Goal: Task Accomplishment & Management: Manage account settings

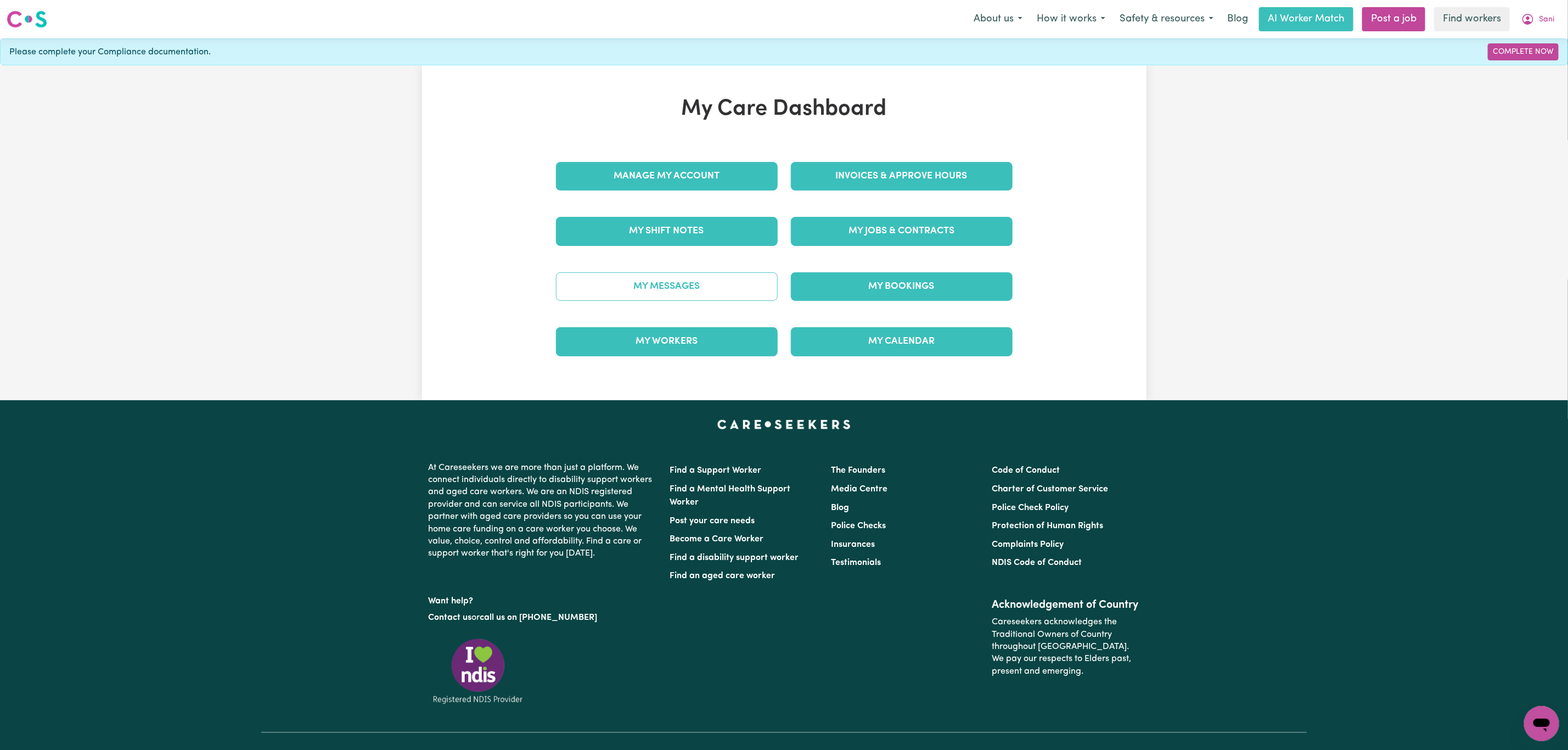
click at [682, 295] on link "My Messages" at bounding box center [666, 287] width 222 height 29
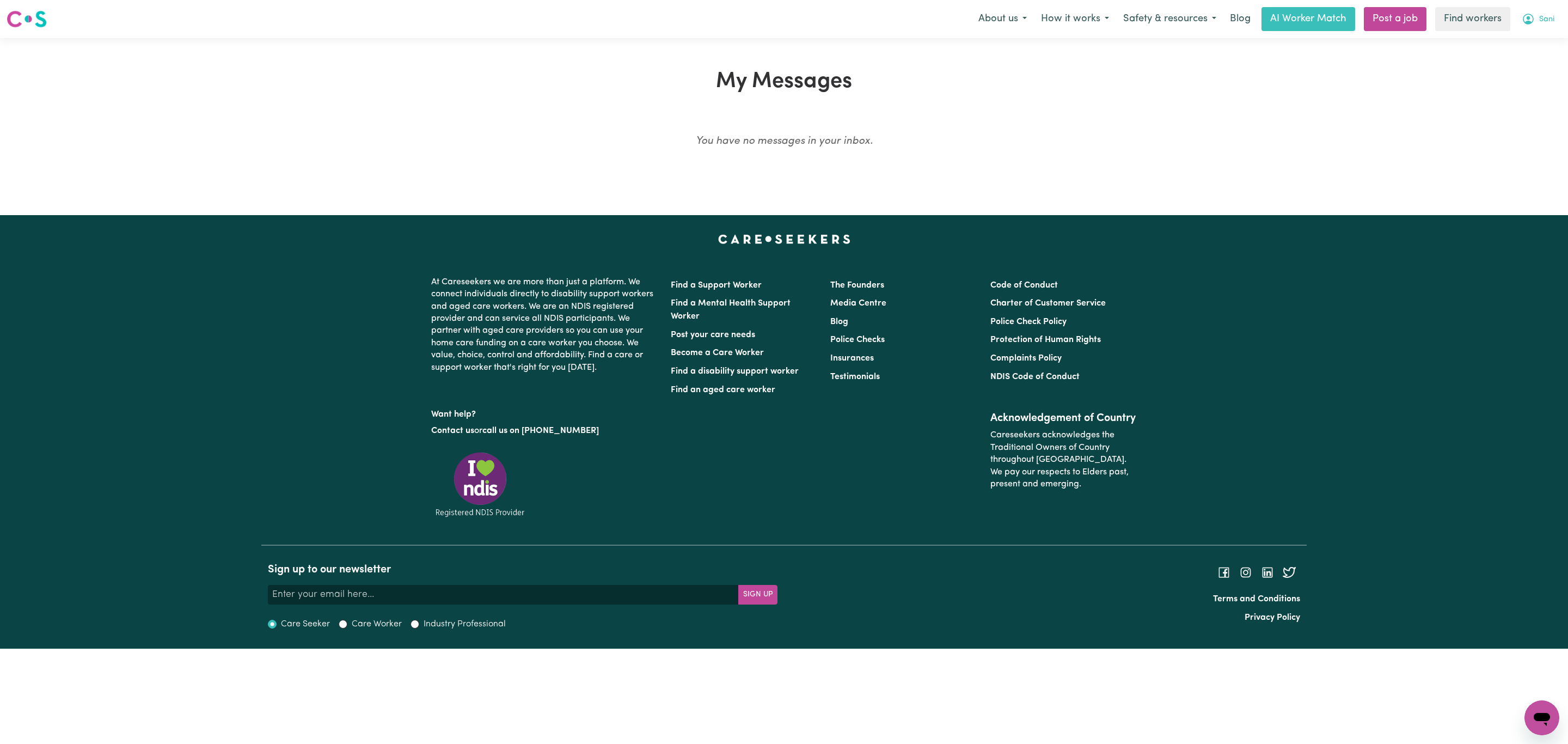
click at [1529, 18] on icon "My Account" at bounding box center [1528, 19] width 13 height 13
click at [1519, 38] on link "My Dashboard" at bounding box center [1517, 43] width 86 height 21
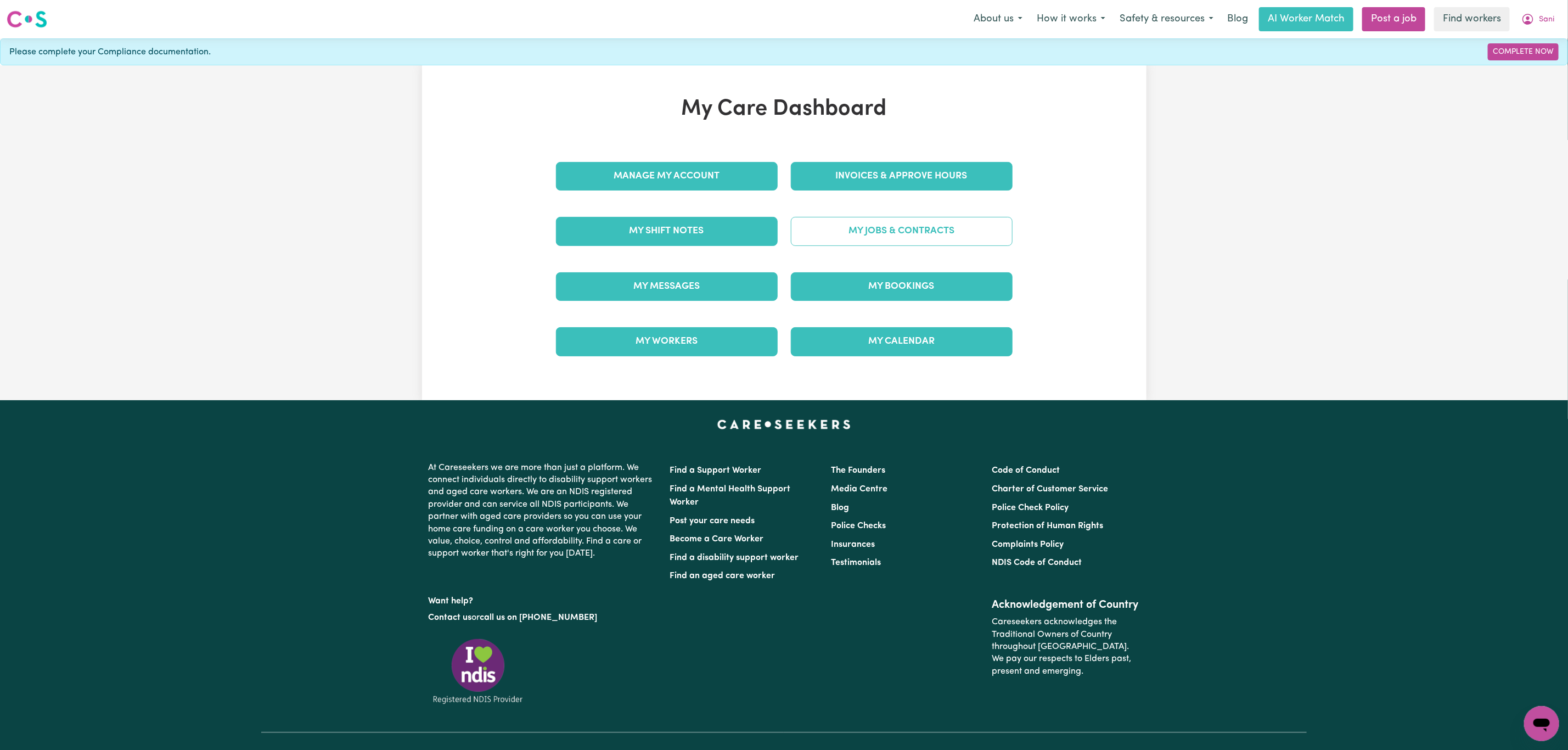
click at [827, 234] on link "My Jobs & Contracts" at bounding box center [902, 231] width 222 height 29
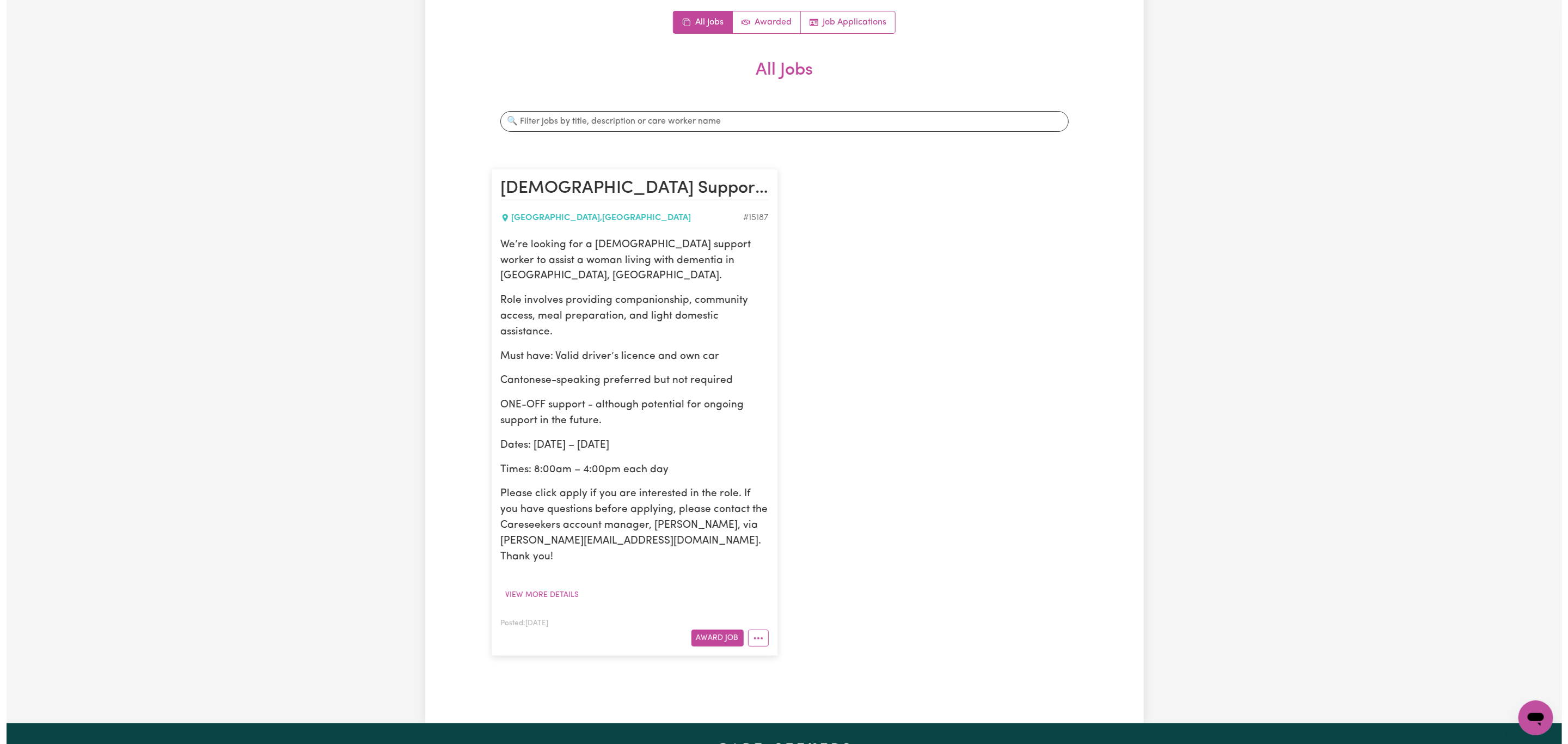
scroll to position [82, 0]
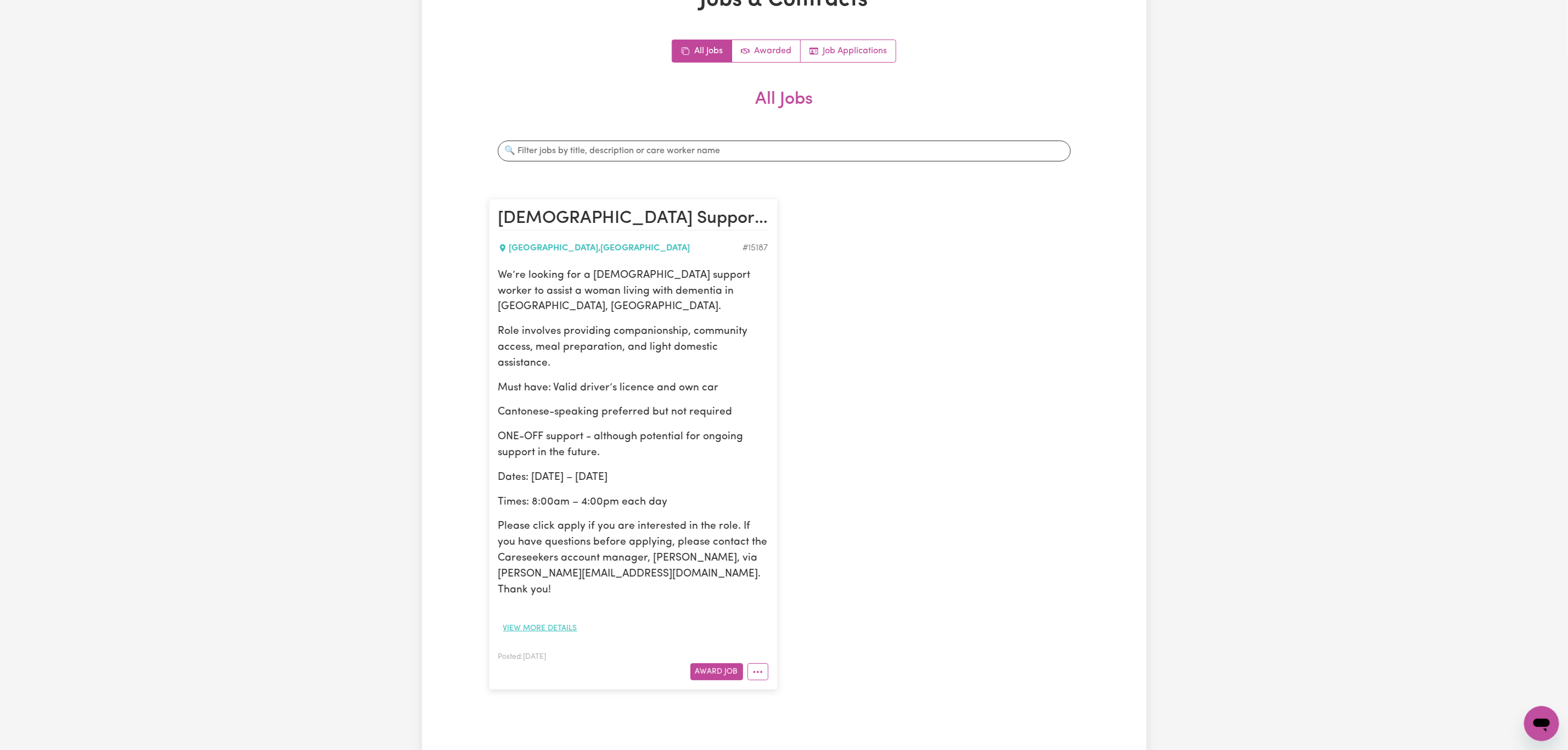
click at [562, 620] on button "View more details" at bounding box center [540, 628] width 84 height 17
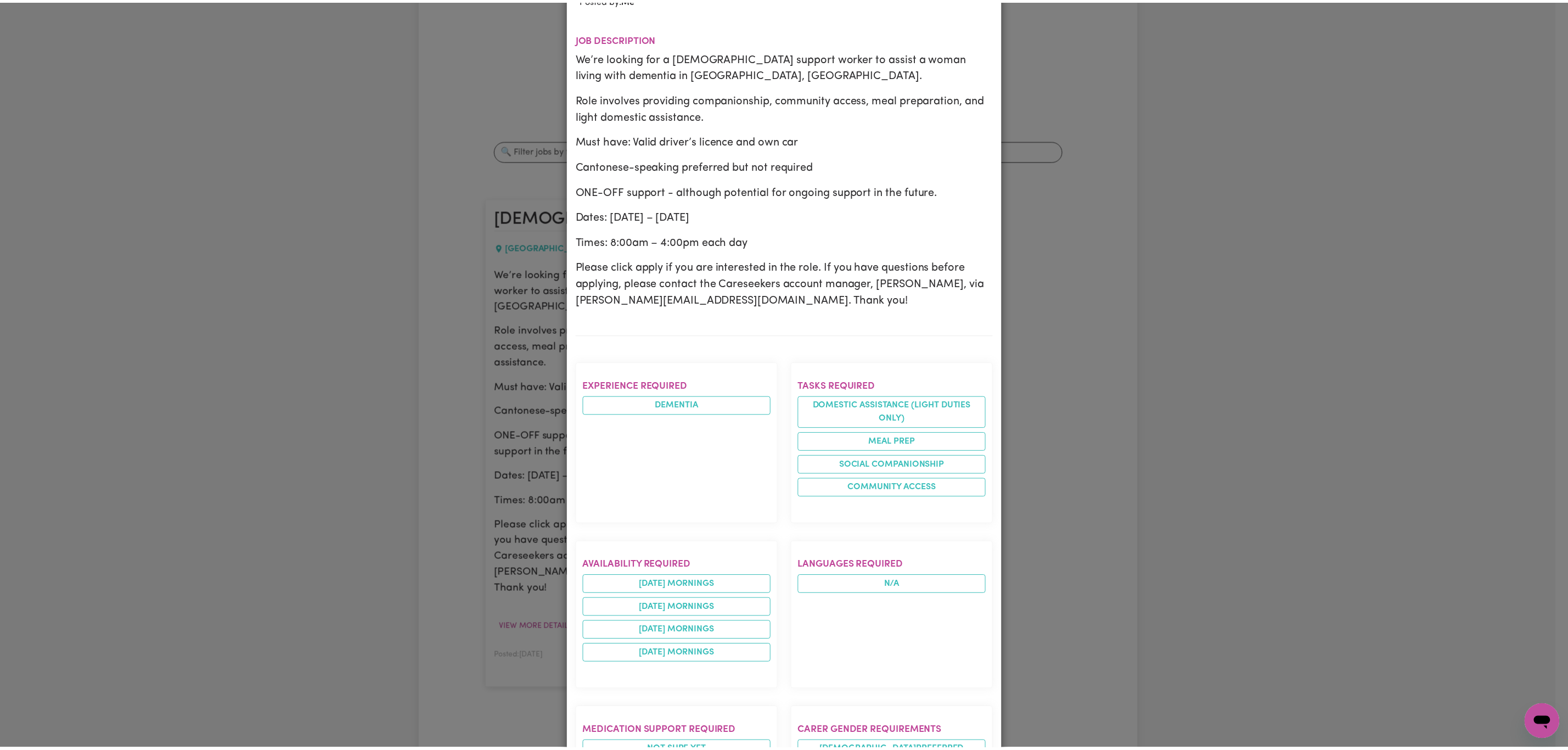
scroll to position [0, 0]
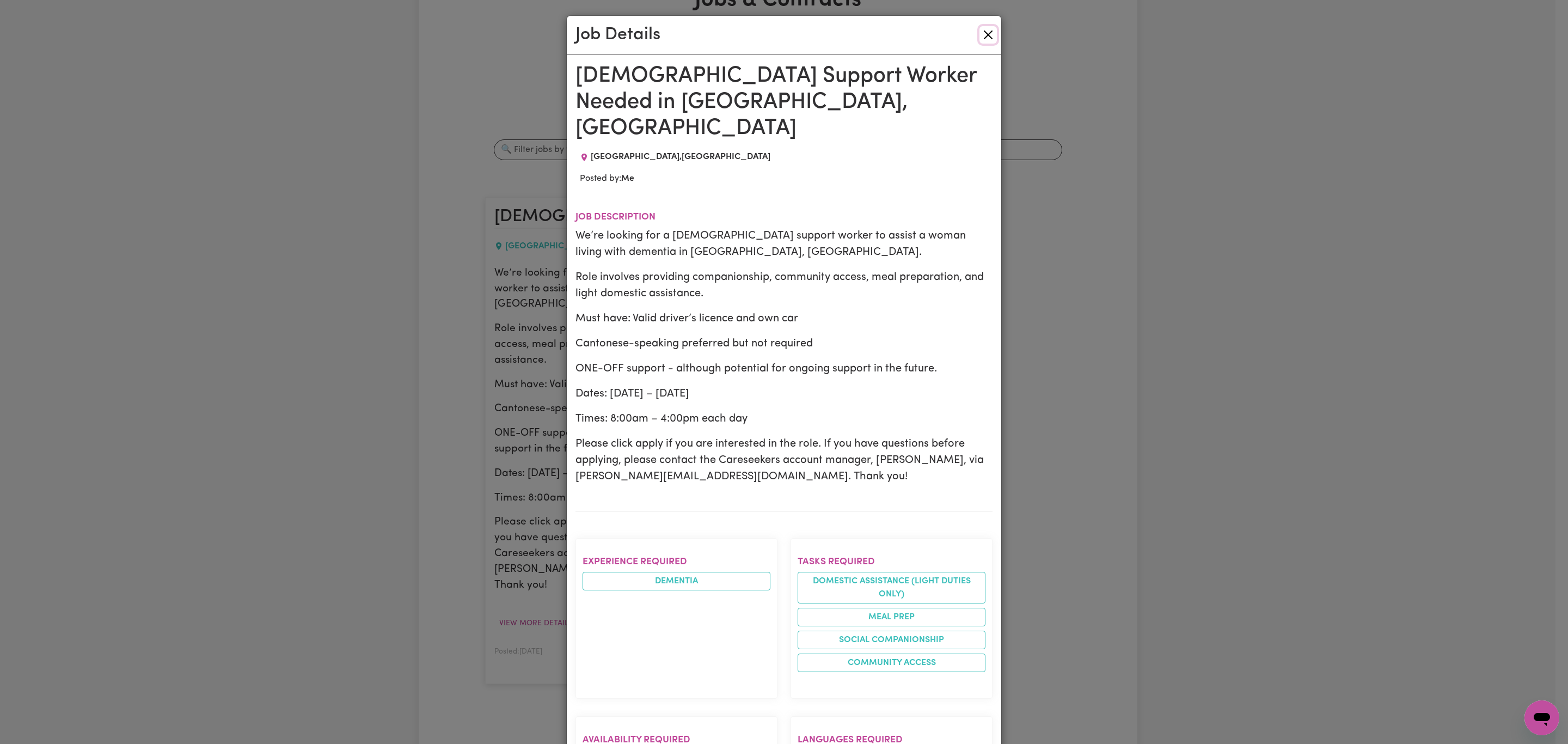
click at [979, 38] on button "Close" at bounding box center [988, 35] width 18 height 18
